Goal: Information Seeking & Learning: Learn about a topic

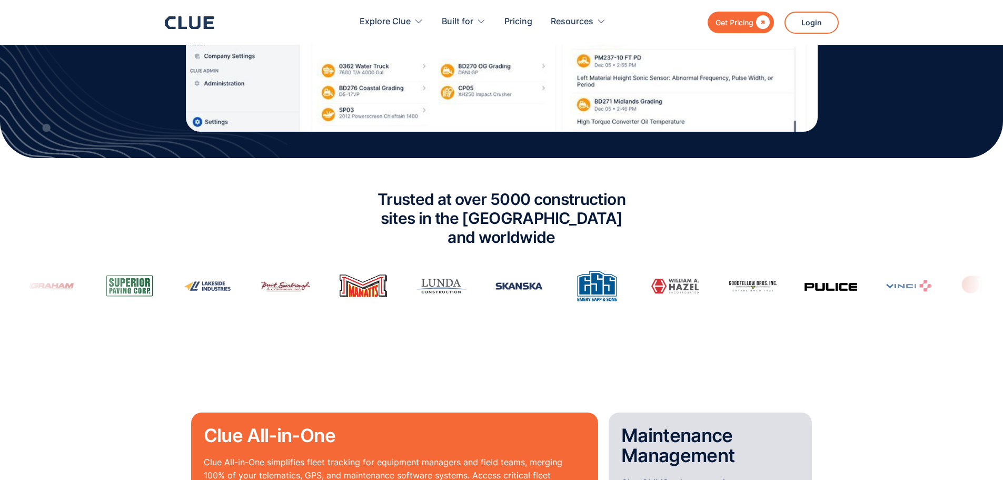
scroll to position [684, 0]
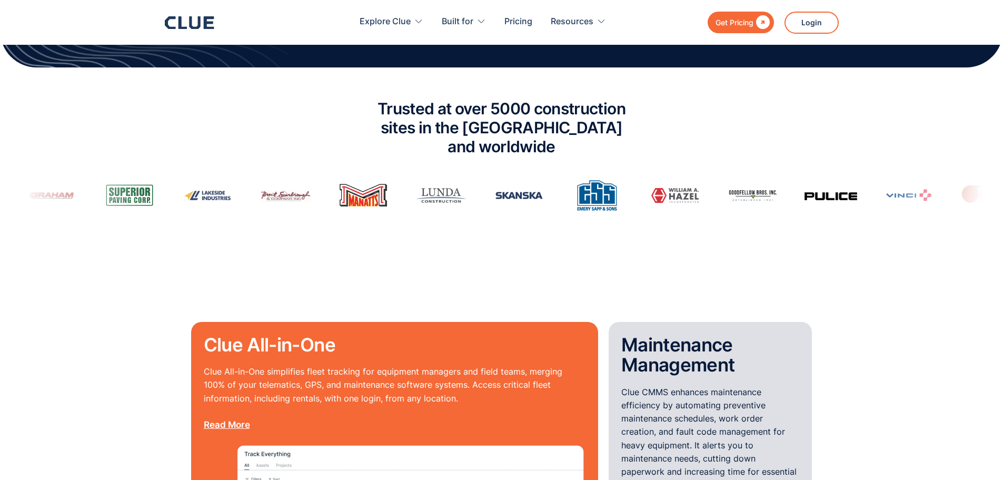
click at [699, 187] on img at bounding box center [725, 195] width 53 height 16
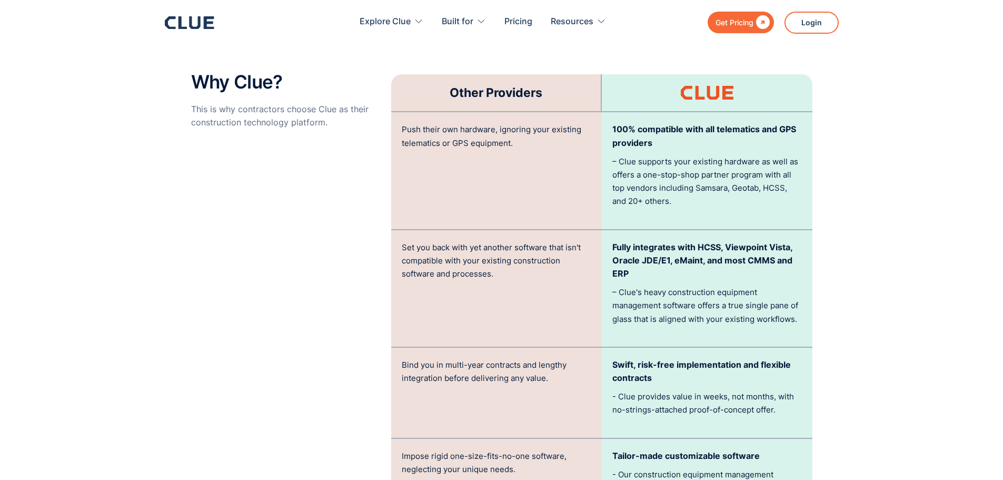
scroll to position [2106, 0]
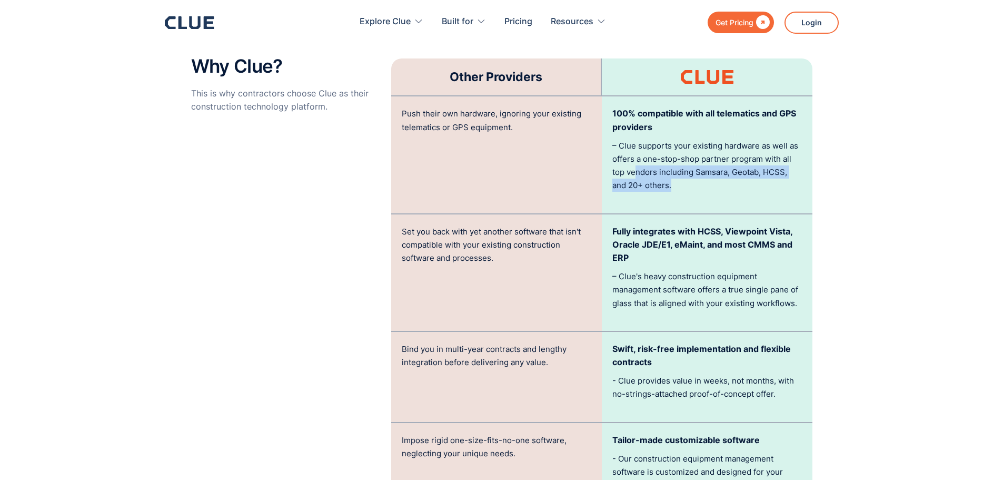
drag, startPoint x: 636, startPoint y: 152, endPoint x: 721, endPoint y: 170, distance: 87.2
click at [721, 170] on p "– Clue supports your existing hardware as well as offers a one-stop-shop partne…" at bounding box center [707, 165] width 190 height 53
click at [718, 166] on p "– Clue supports your existing hardware as well as offers a one-stop-shop partne…" at bounding box center [707, 165] width 190 height 53
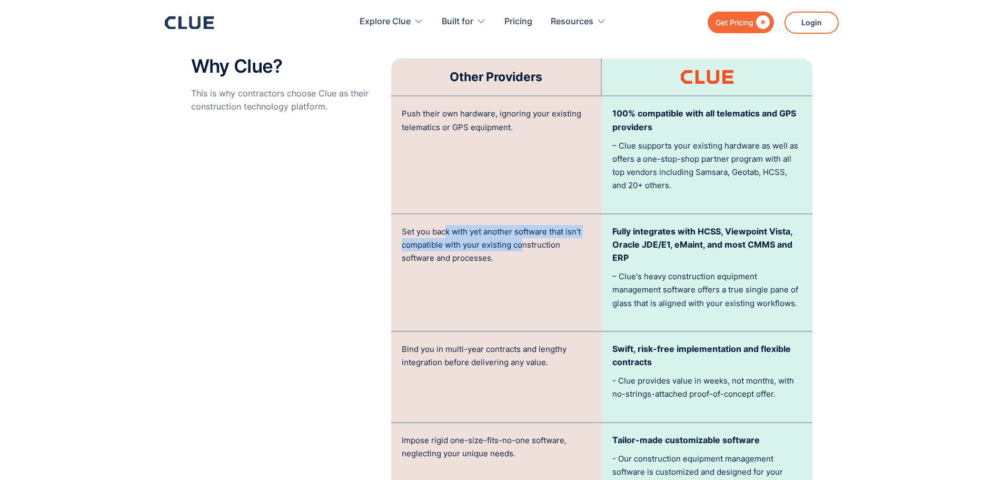
drag, startPoint x: 445, startPoint y: 212, endPoint x: 521, endPoint y: 230, distance: 78.3
click at [521, 230] on p "Set you back with yet another software that isn't compatible with your existing…" at bounding box center [497, 245] width 190 height 40
click at [512, 238] on p "Set you back with yet another software that isn't compatible with your existing…" at bounding box center [497, 245] width 190 height 40
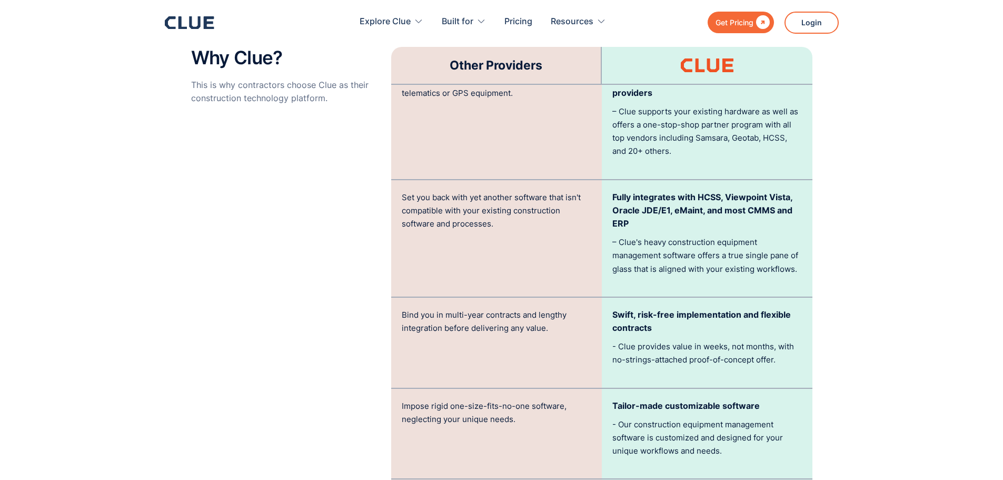
scroll to position [2159, 0]
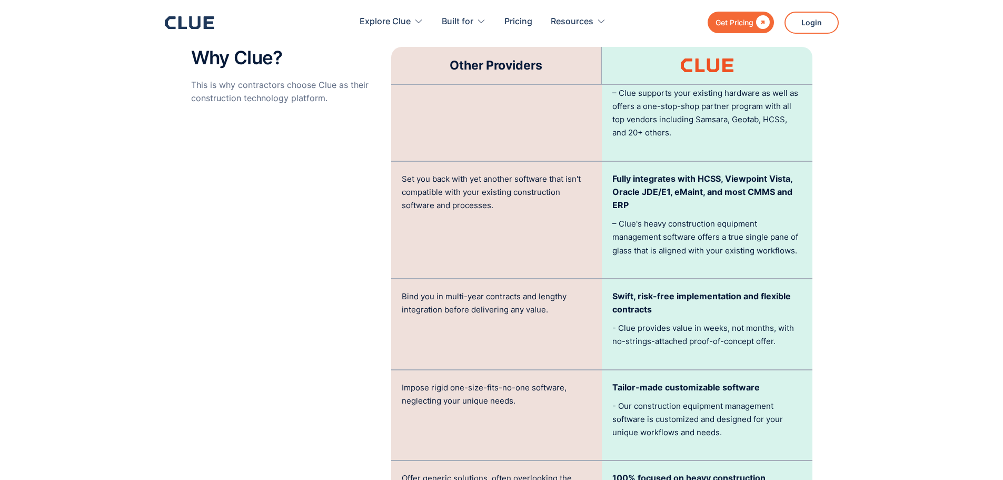
click at [707, 290] on p "Swift, risk-free implementation and flexible contracts" at bounding box center [707, 303] width 190 height 26
drag, startPoint x: 621, startPoint y: 307, endPoint x: 735, endPoint y: 310, distance: 114.3
click at [735, 321] on p "- Clue provides value in weeks, not months, with no-strings-attached proof-of-c…" at bounding box center [707, 334] width 190 height 26
click at [766, 321] on p "- Clue provides value in weeks, not months, with no-strings-attached proof-of-c…" at bounding box center [707, 334] width 190 height 26
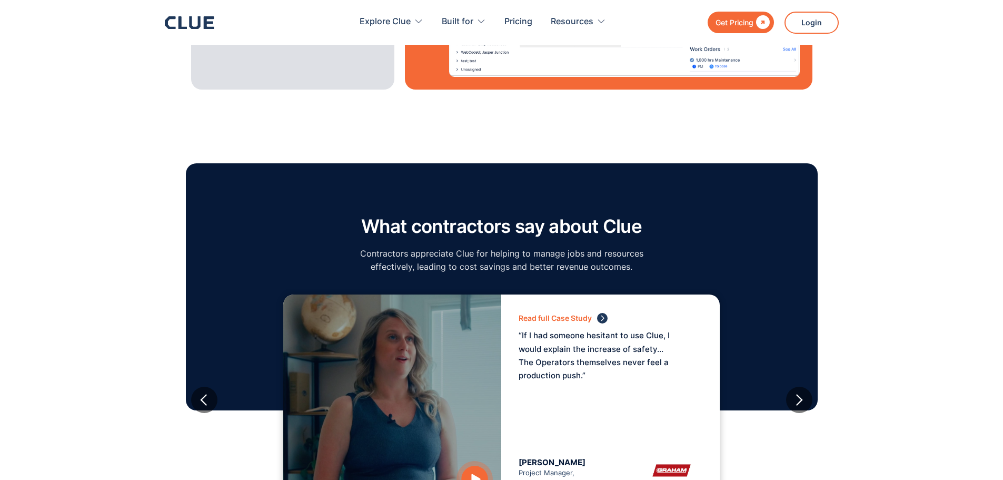
scroll to position [1422, 0]
